Goal: Information Seeking & Learning: Understand process/instructions

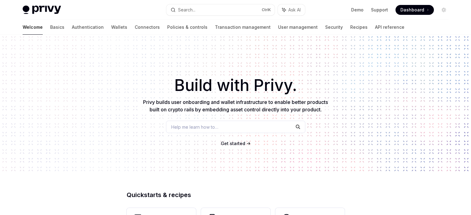
click at [237, 146] on span "Get started" at bounding box center [233, 143] width 24 height 5
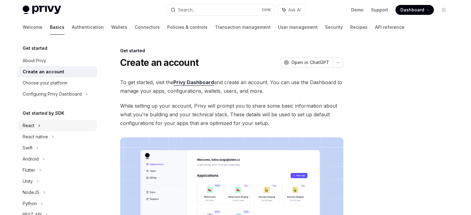
click at [28, 125] on div "React" at bounding box center [29, 125] width 12 height 7
type textarea "*"
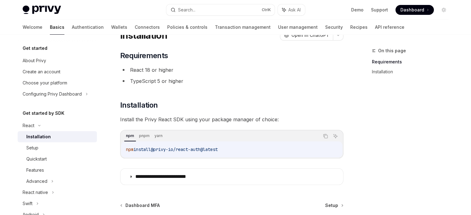
scroll to position [28, 0]
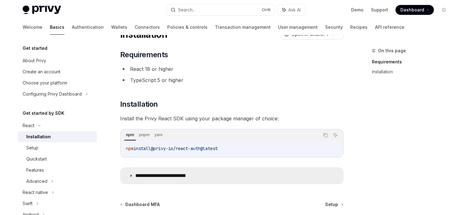
click at [133, 177] on summary "**********" at bounding box center [231, 176] width 223 height 16
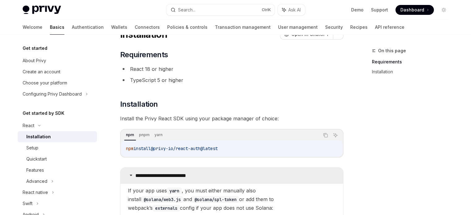
click at [133, 177] on summary "**********" at bounding box center [231, 176] width 223 height 16
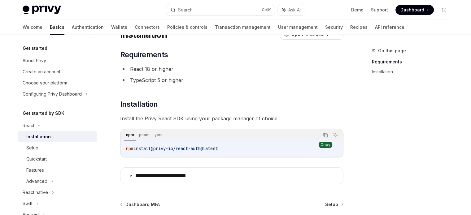
click at [324, 136] on icon "Copy the contents from the code block" at bounding box center [325, 135] width 5 height 5
click at [325, 137] on icon "Copy the contents from the code block" at bounding box center [325, 135] width 5 height 5
click at [1, 125] on div "**********" at bounding box center [235, 124] width 471 height 305
click at [30, 151] on div "Setup" at bounding box center [32, 147] width 12 height 7
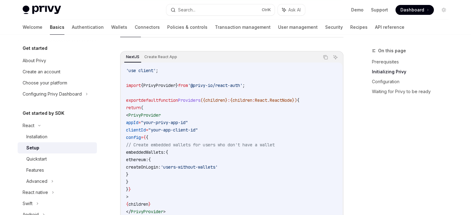
scroll to position [239, 0]
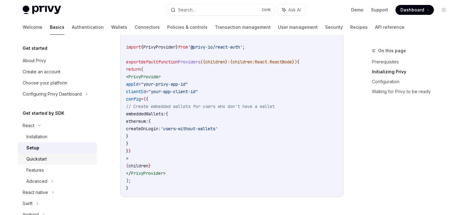
click at [46, 158] on div "Quickstart" at bounding box center [36, 159] width 20 height 7
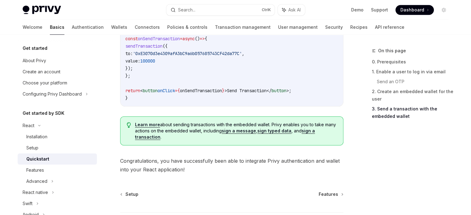
scroll to position [644, 0]
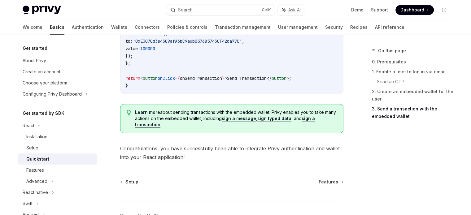
drag, startPoint x: 475, startPoint y: 179, endPoint x: 461, endPoint y: 183, distance: 15.2
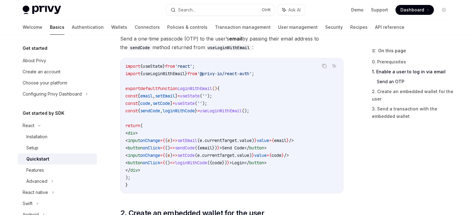
scroll to position [294, 0]
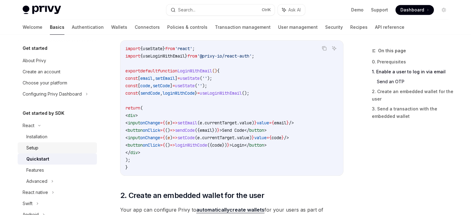
click at [30, 146] on div "Setup" at bounding box center [32, 147] width 12 height 7
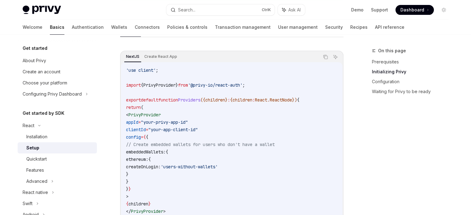
scroll to position [207, 0]
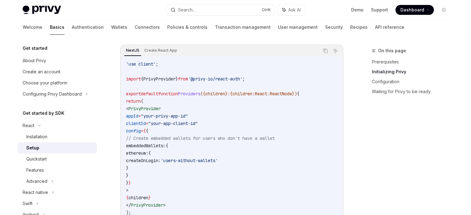
click at [237, 119] on code "'use client' ; import { PrivyProvider } from '@privy-io/react-auth' ; export de…" at bounding box center [232, 142] width 212 height 164
click at [195, 165] on code "'use client' ; import { PrivyProvider } from '@privy-io/react-auth' ; export de…" at bounding box center [232, 142] width 212 height 164
drag, startPoint x: 140, startPoint y: 123, endPoint x: 219, endPoint y: 122, distance: 78.7
click at [219, 122] on code "'use client' ; import { PrivyProvider } from '@privy-io/react-auth' ; export de…" at bounding box center [232, 142] width 212 height 164
copy span "clientId = "your-app-client-id""
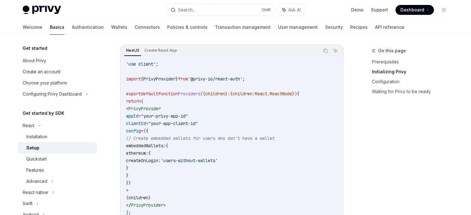
click at [224, 145] on code "'use client' ; import { PrivyProvider } from '@privy-io/react-auth' ; export de…" at bounding box center [232, 142] width 212 height 164
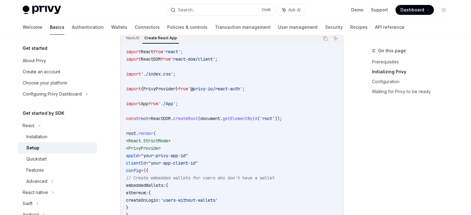
click at [200, 120] on span "(" at bounding box center [199, 119] width 2 height 6
click at [198, 162] on span ""your-app-client-id"" at bounding box center [173, 163] width 50 height 6
click at [229, 151] on code "import React from 'react' ; import ReactDOM from 'react-dom/client' ; import '.…" at bounding box center [232, 156] width 212 height 216
click at [252, 142] on code "import React from 'react' ; import ReactDOM from 'react-dom/client' ; import '.…" at bounding box center [232, 156] width 212 height 216
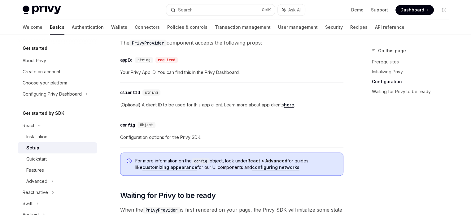
scroll to position [492, 0]
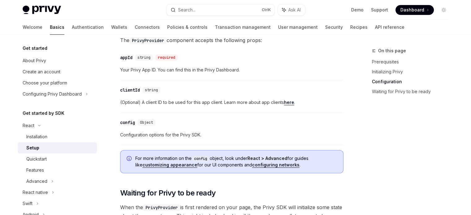
click at [228, 127] on div "​ config Object Configuration options for the Privy SDK." at bounding box center [231, 130] width 223 height 29
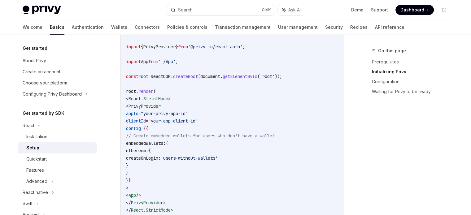
scroll to position [256, 0]
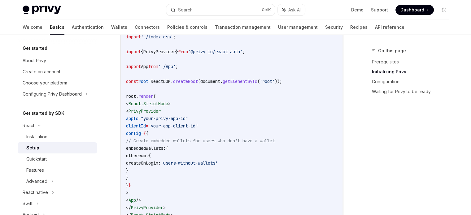
click at [258, 118] on code "import React from 'react' ; import ReactDOM from 'react-dom/client' ; import '.…" at bounding box center [232, 119] width 212 height 216
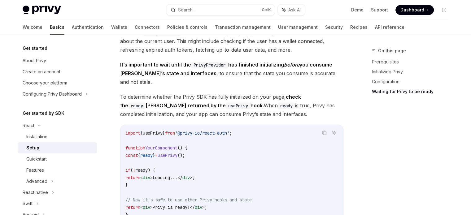
scroll to position [876, 0]
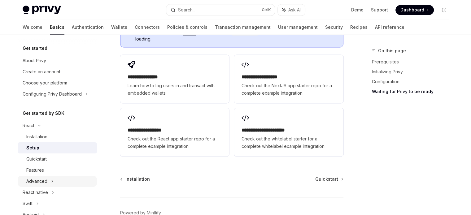
click at [34, 183] on div "Advanced" at bounding box center [36, 181] width 21 height 7
type textarea "*"
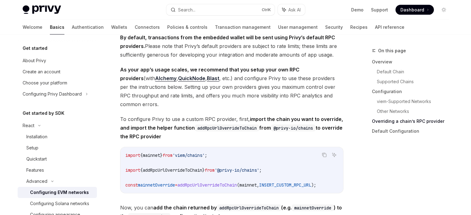
scroll to position [1358, 0]
